Goal: Transaction & Acquisition: Book appointment/travel/reservation

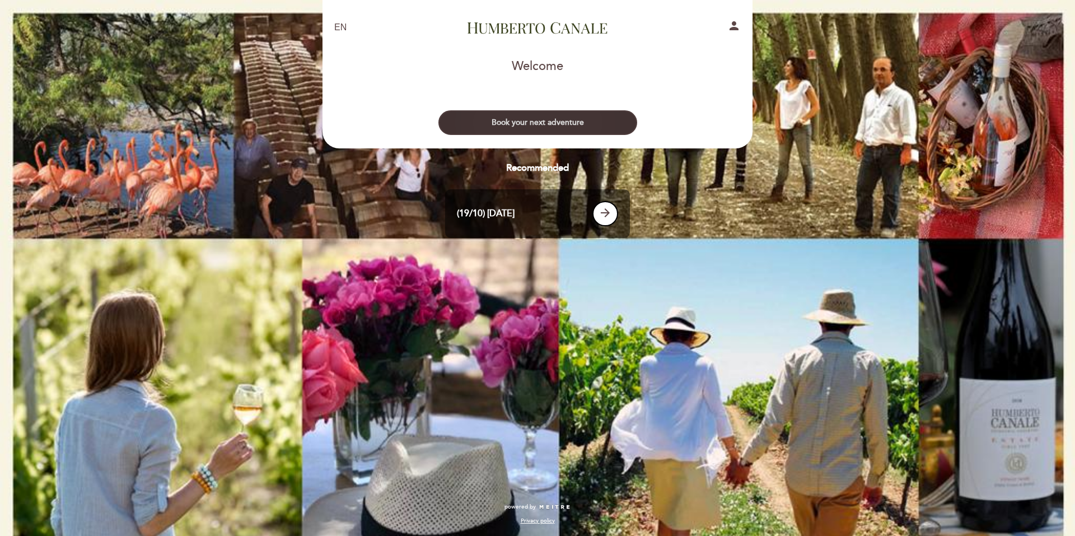
click at [553, 125] on button "Book your next adventure" at bounding box center [538, 122] width 199 height 25
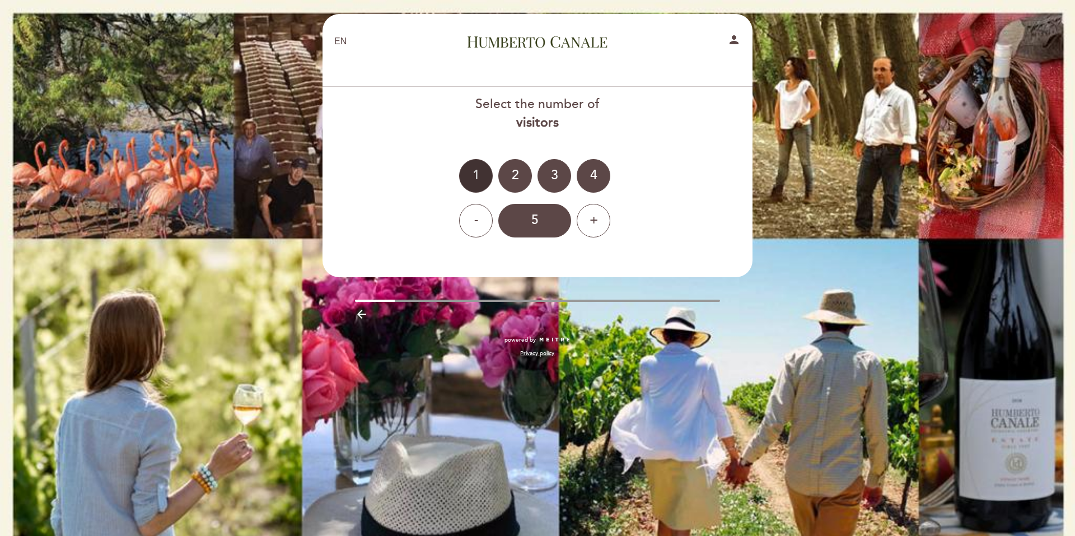
click at [469, 179] on div "1" at bounding box center [476, 176] width 34 height 34
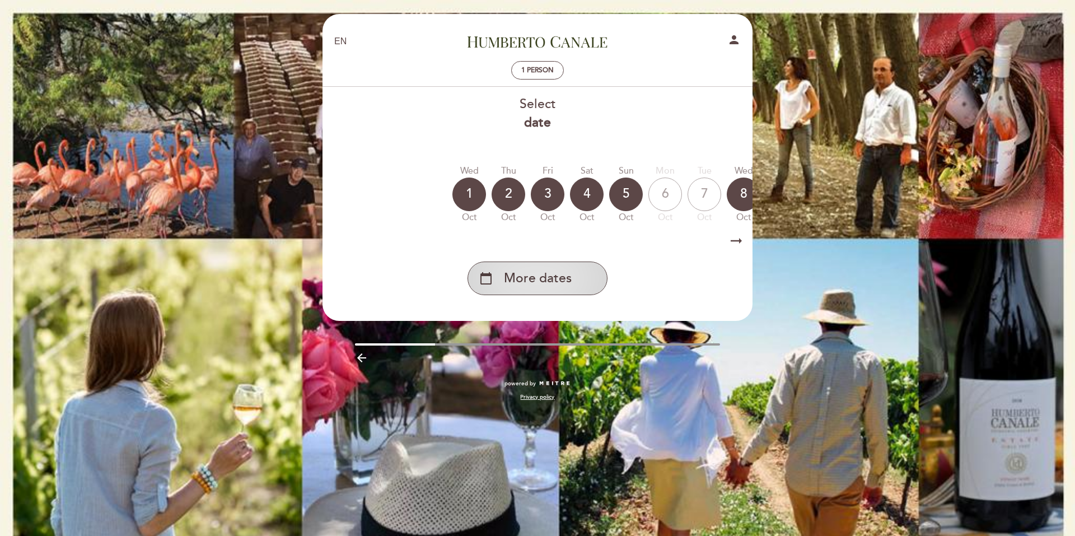
click at [560, 278] on span "More dates" at bounding box center [538, 278] width 68 height 18
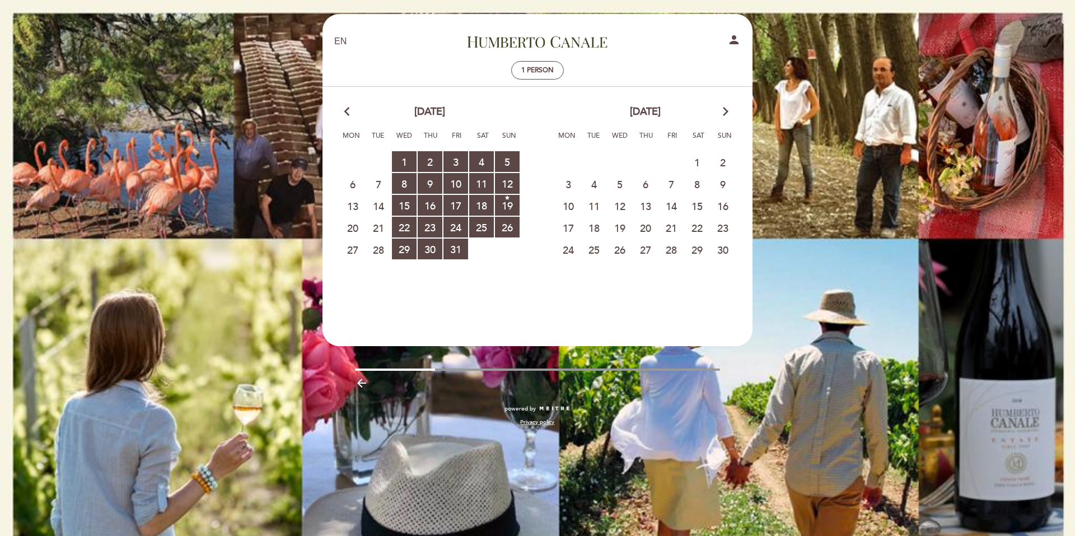
click at [726, 106] on icon "arrow_forward_ios" at bounding box center [726, 112] width 10 height 15
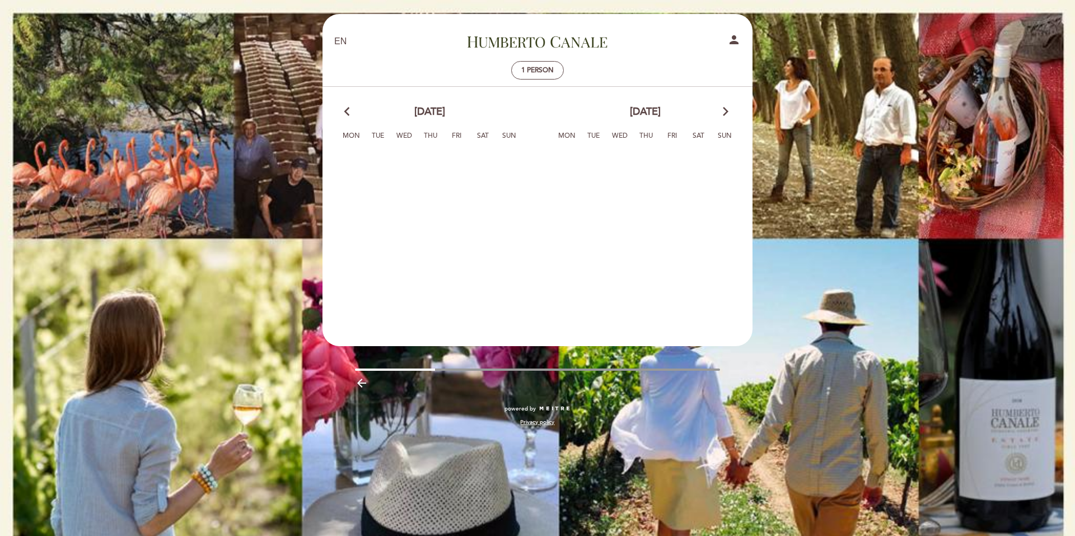
click at [726, 106] on icon "arrow_forward_ios" at bounding box center [726, 112] width 10 height 15
click at [631, 225] on calendar-double "arrow_back_ios [DATE] arrow_forward_ios Mon Tue Wed Thu Fri Sat Sun 29 30 31 1 …" at bounding box center [537, 206] width 431 height 202
click at [344, 113] on icon "arrow_back_ios" at bounding box center [349, 112] width 10 height 15
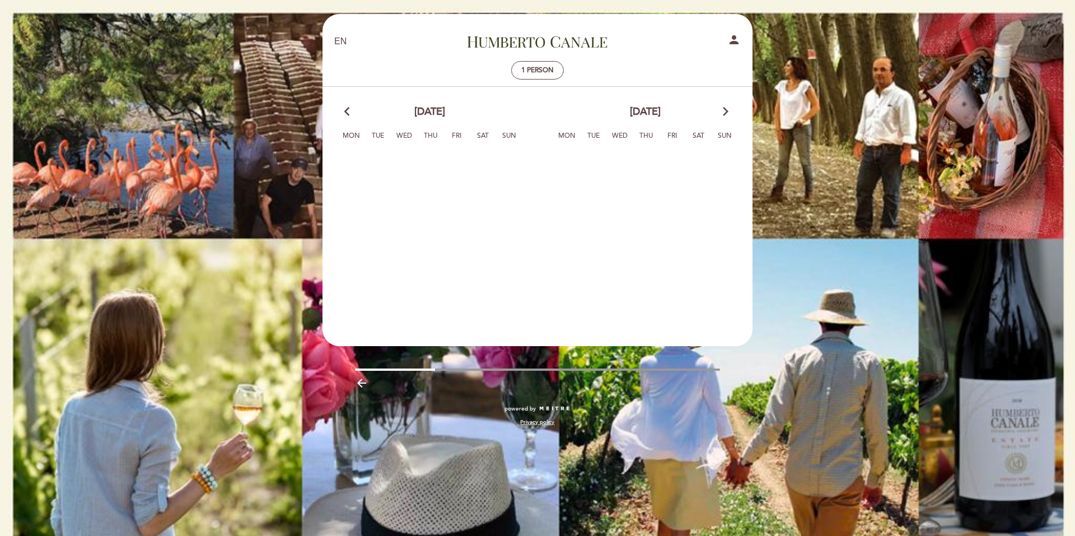
click at [344, 113] on icon "arrow_back_ios" at bounding box center [349, 112] width 10 height 15
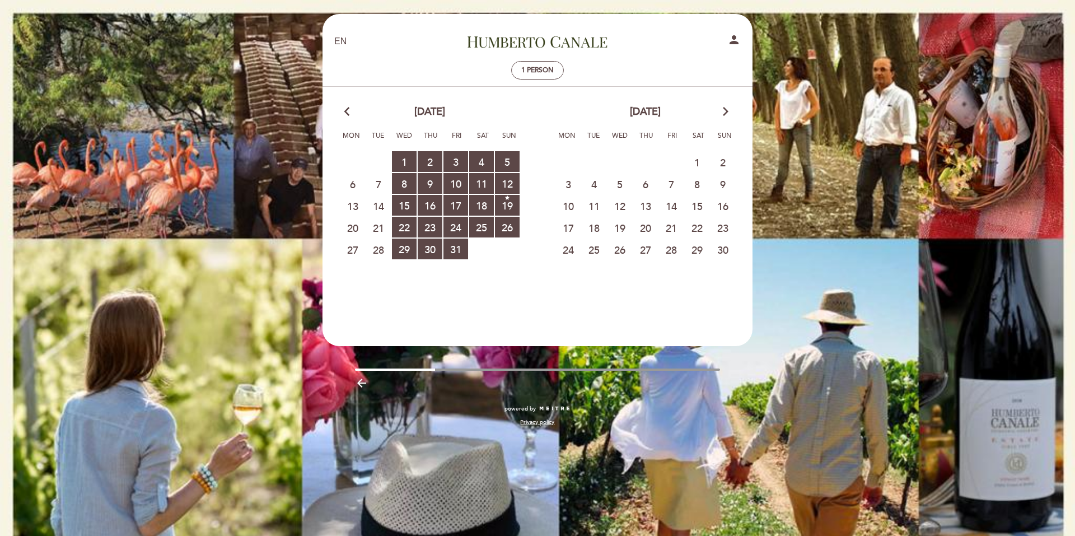
click at [647, 226] on span "20" at bounding box center [645, 227] width 25 height 21
click at [437, 227] on span "23 RESERVATIONS AVAILABLE" at bounding box center [430, 227] width 25 height 21
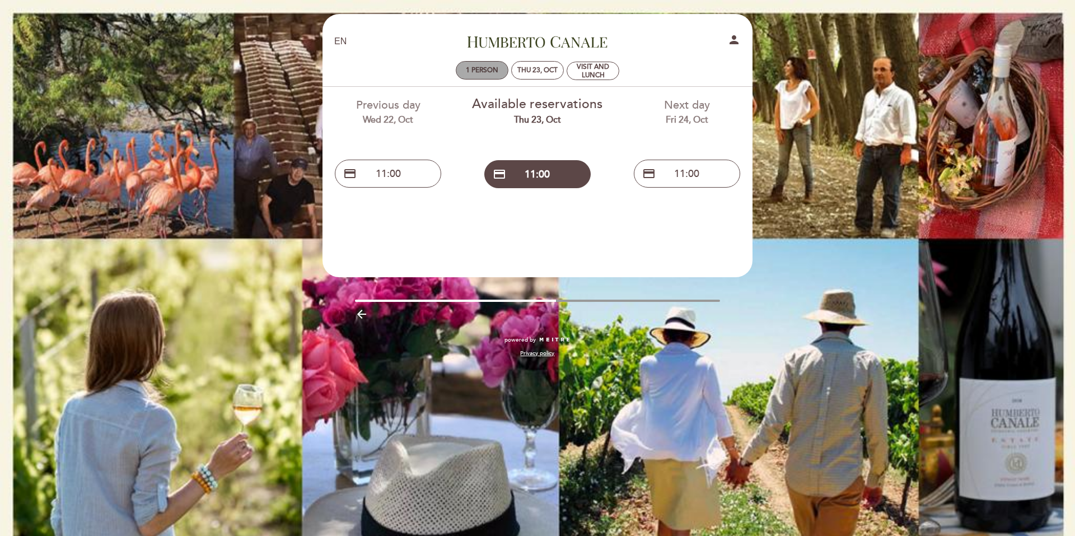
click at [477, 67] on span "1 person" at bounding box center [482, 70] width 32 height 8
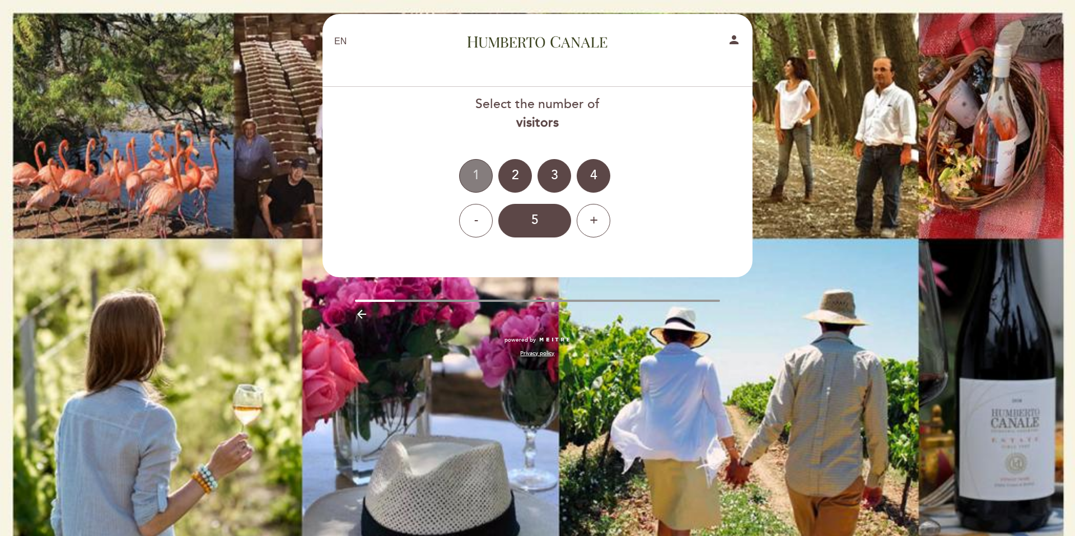
click at [468, 172] on div "1" at bounding box center [476, 176] width 34 height 34
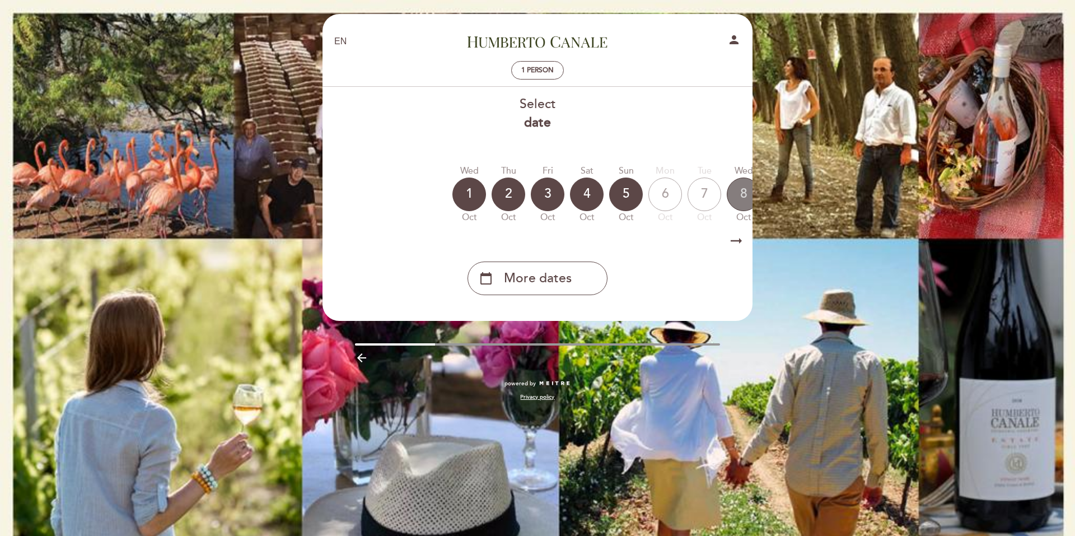
click at [744, 192] on div "8" at bounding box center [744, 195] width 34 height 34
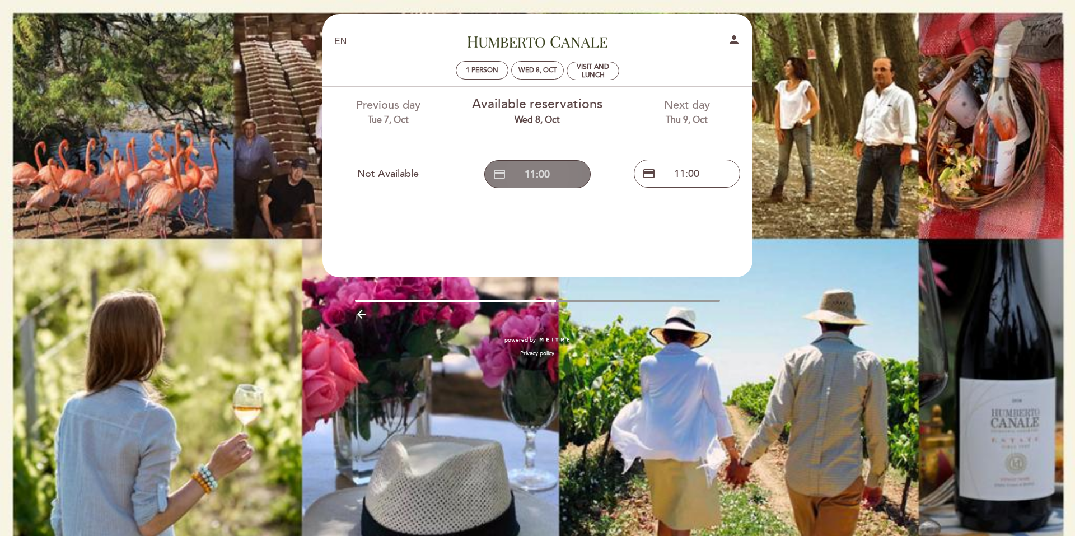
click at [541, 178] on button "credit_card 11:00" at bounding box center [537, 174] width 106 height 28
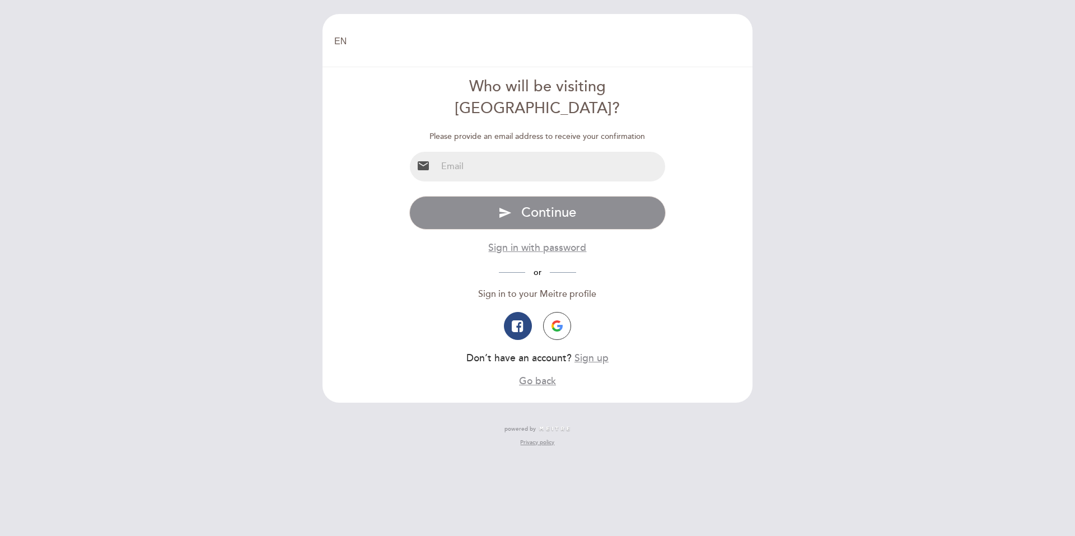
click at [253, 126] on div "EN ES PT Welcome Welcome, Change user Book a table Who will be visiting [GEOGRA…" at bounding box center [537, 268] width 1075 height 536
